Goal: Navigation & Orientation: Understand site structure

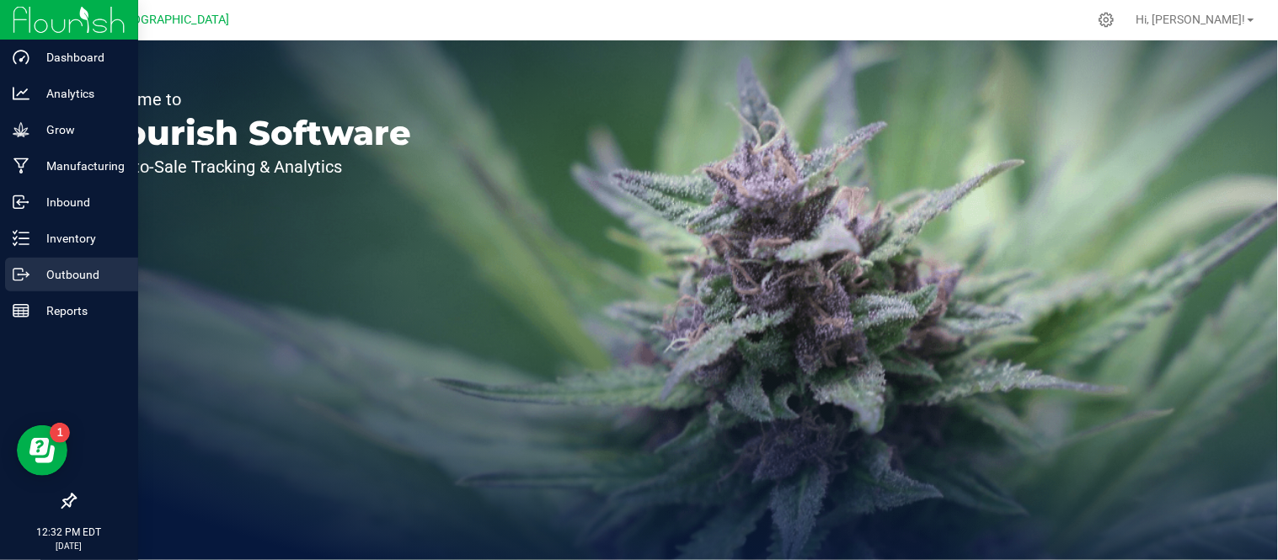
click at [30, 282] on p "Outbound" at bounding box center [79, 275] width 101 height 20
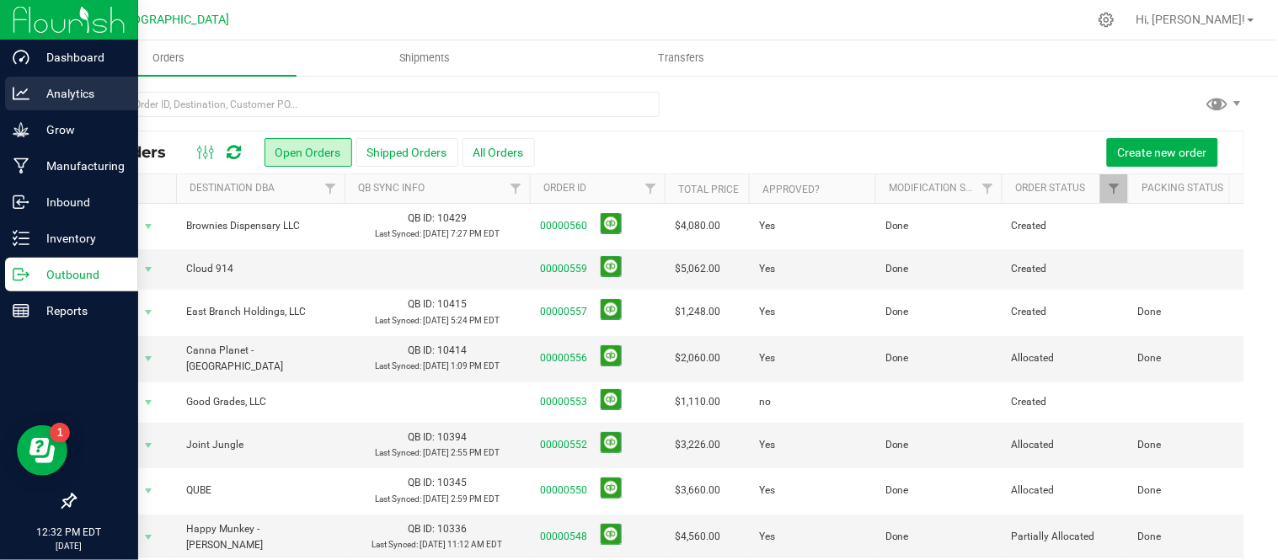
click at [55, 85] on p "Analytics" at bounding box center [79, 93] width 101 height 20
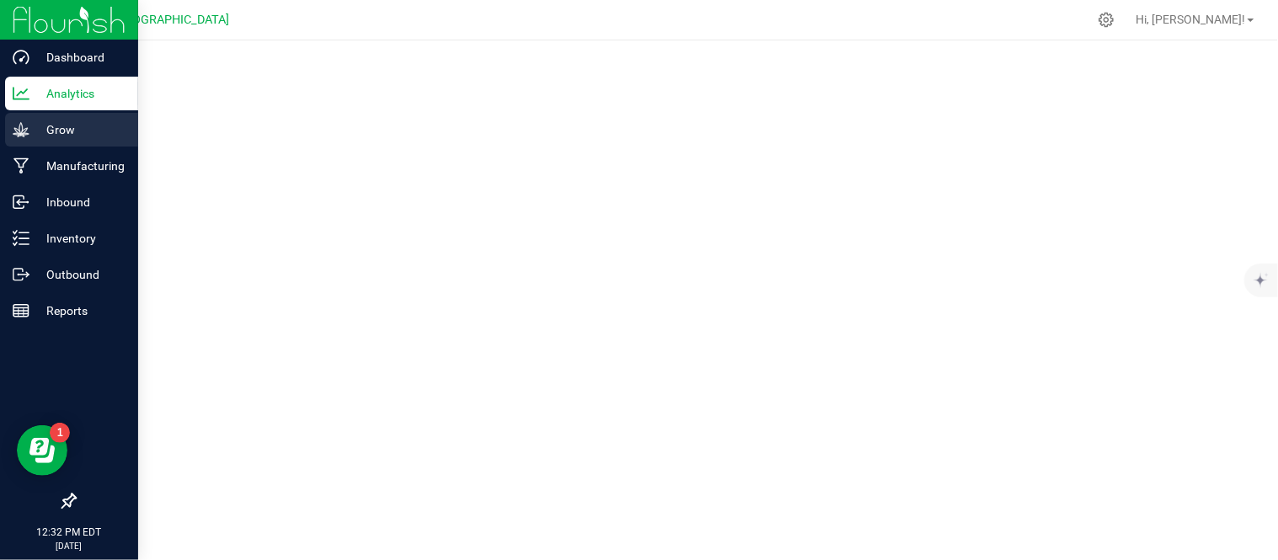
click at [36, 131] on p "Grow" at bounding box center [79, 130] width 101 height 20
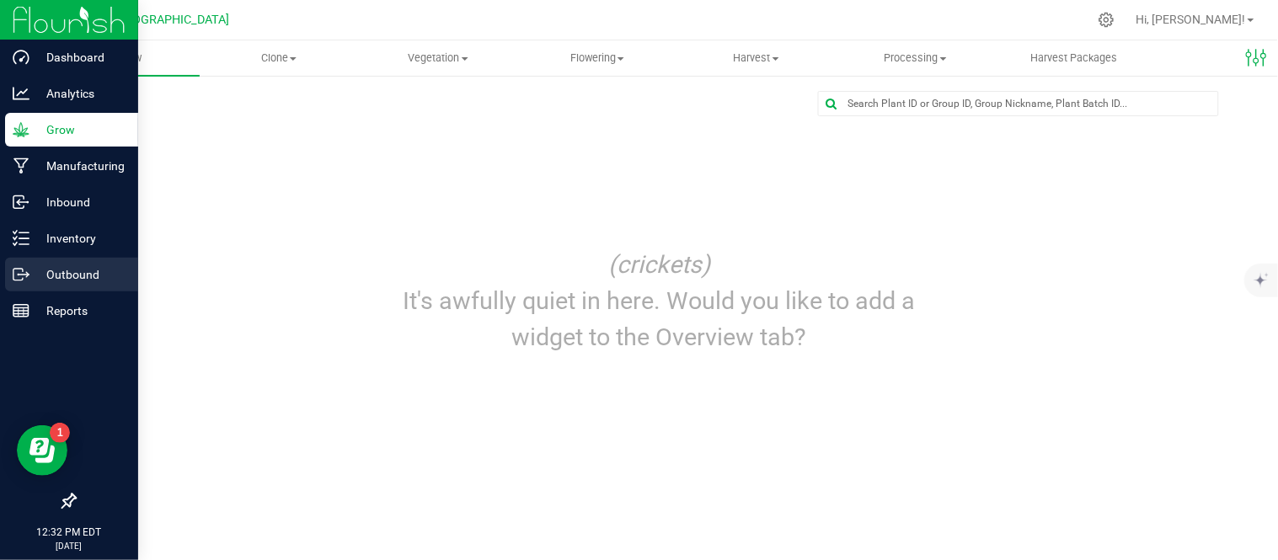
click at [45, 270] on p "Outbound" at bounding box center [79, 275] width 101 height 20
